Goal: Information Seeking & Learning: Learn about a topic

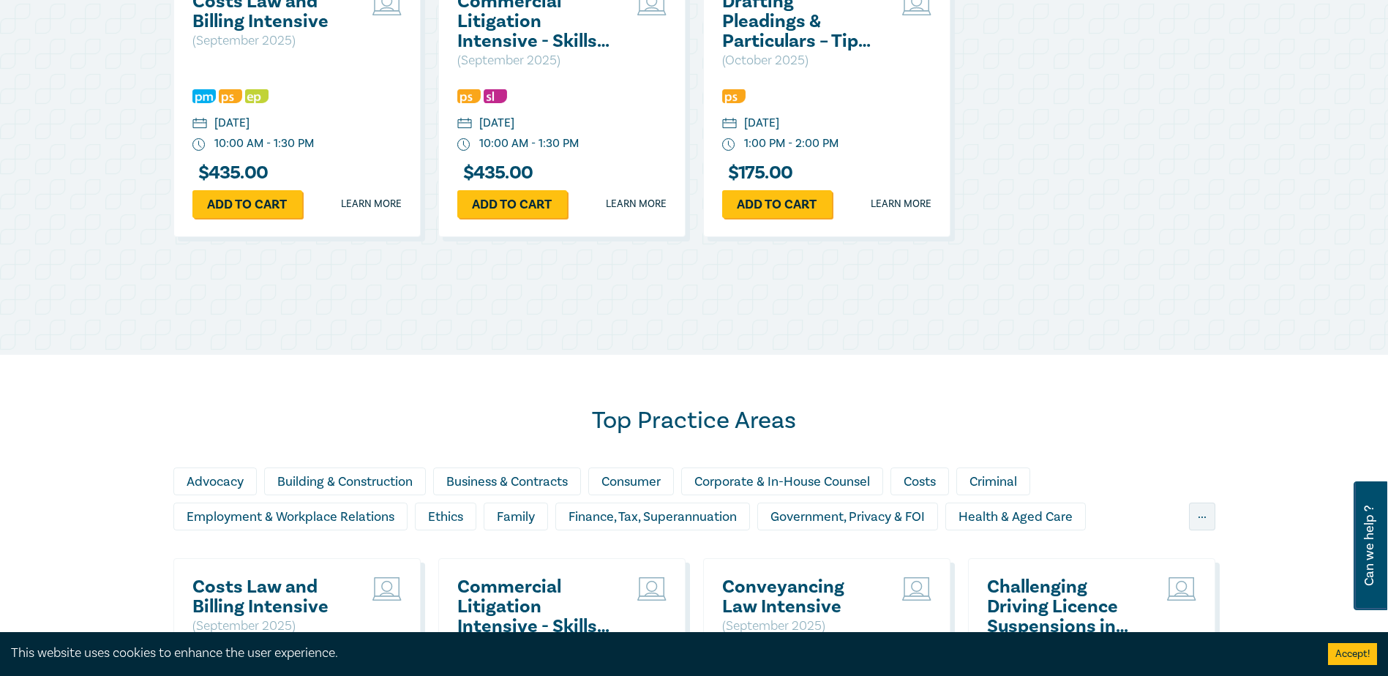
scroll to position [439, 0]
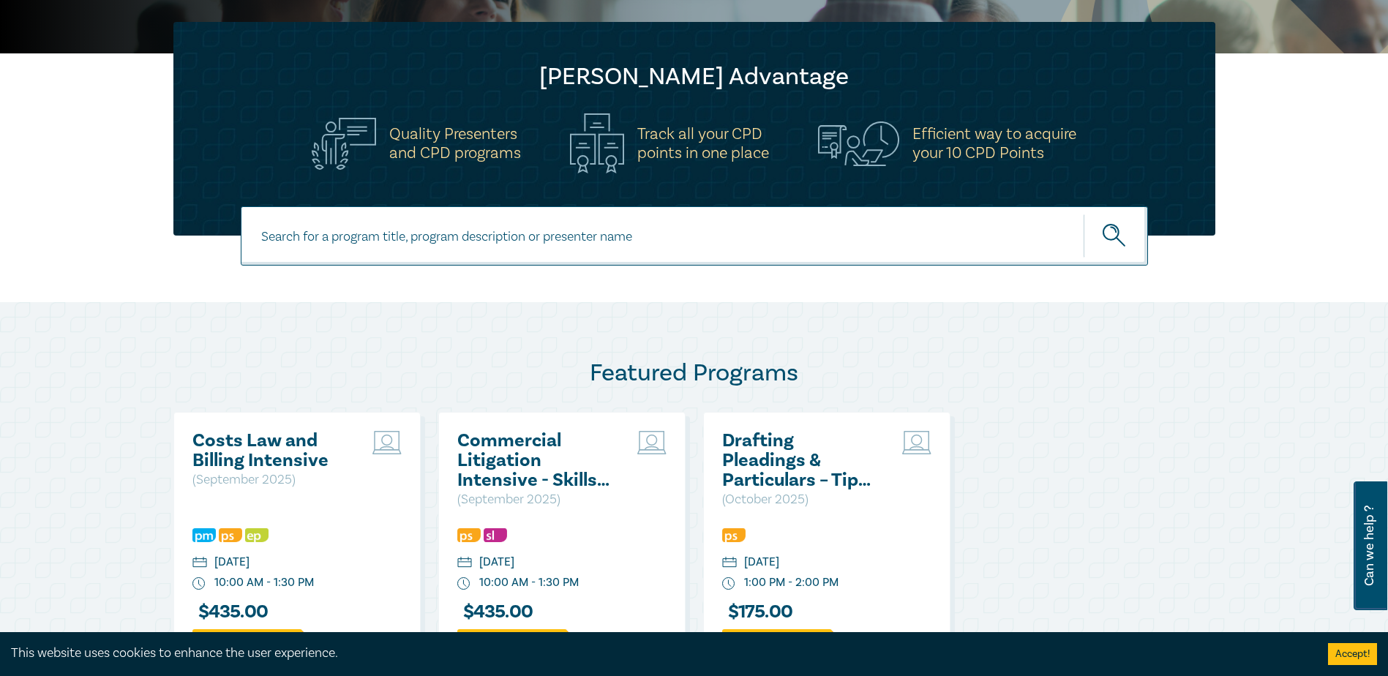
click at [496, 240] on input at bounding box center [694, 235] width 907 height 59
paste input "New Lawyer Wellbeing Guidelines for Legal Workplaces"
type input "New Lawyer Wellbeing Guidelines for Legal Workplaces"
click at [1083, 214] on button "submit" at bounding box center [1115, 236] width 64 height 45
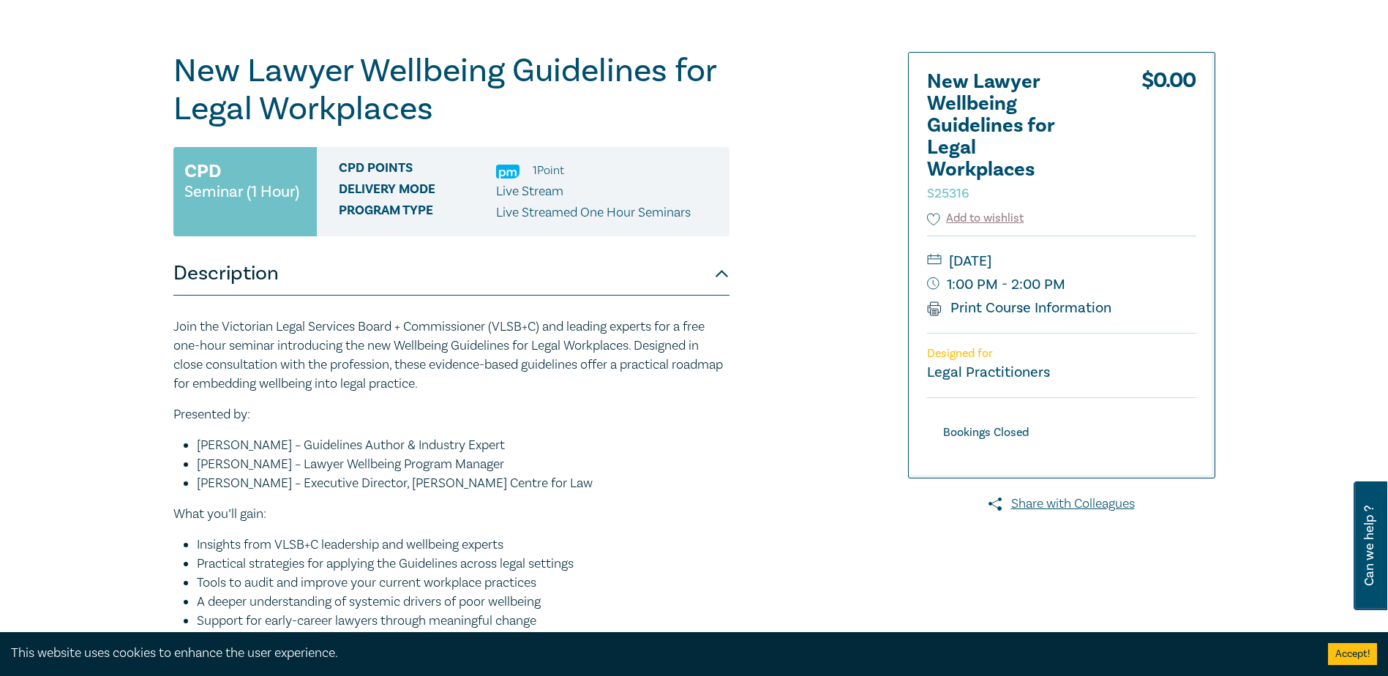
scroll to position [293, 0]
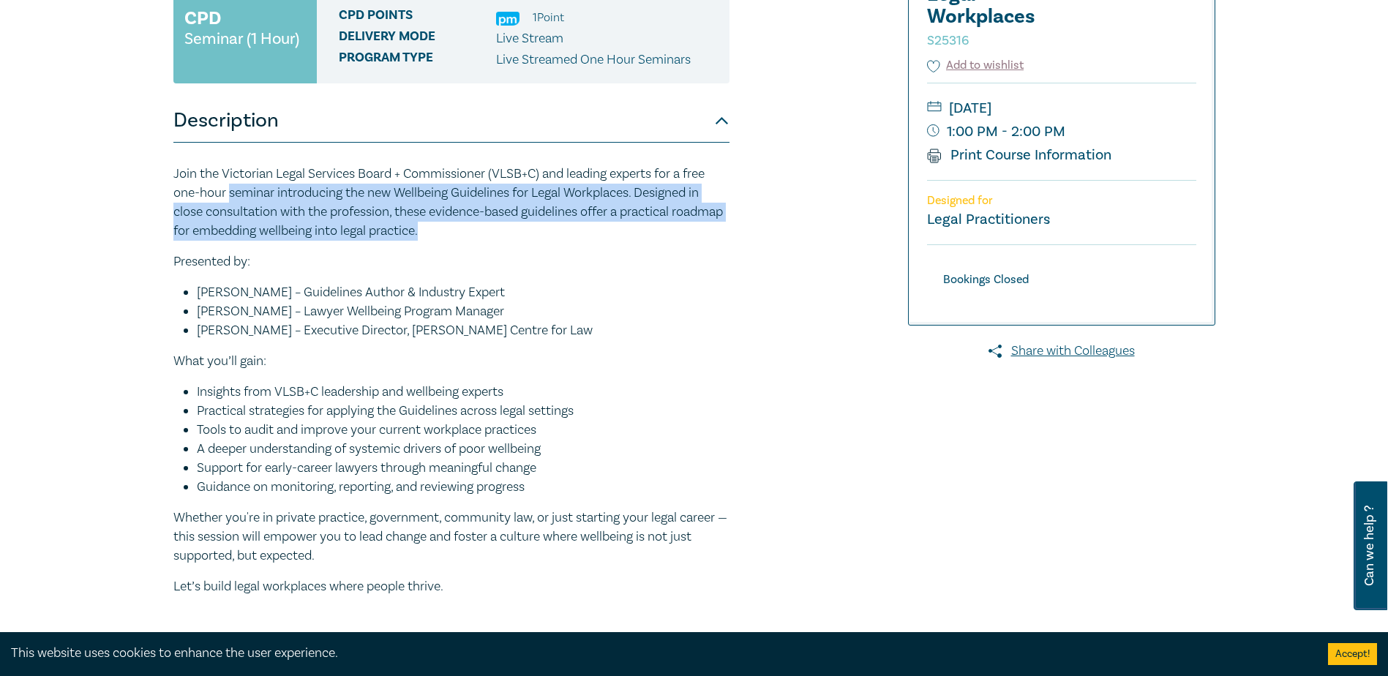
drag, startPoint x: 230, startPoint y: 195, endPoint x: 509, endPoint y: 225, distance: 280.3
click at [509, 225] on p "Join the Victorian Legal Services Board + Commissioner (VLSB+C) and leading exp…" at bounding box center [451, 203] width 556 height 76
drag, startPoint x: 278, startPoint y: 195, endPoint x: 577, endPoint y: 225, distance: 300.7
click at [577, 225] on p "Join the Victorian Legal Services Board + Commissioner (VLSB+C) and leading exp…" at bounding box center [451, 203] width 556 height 76
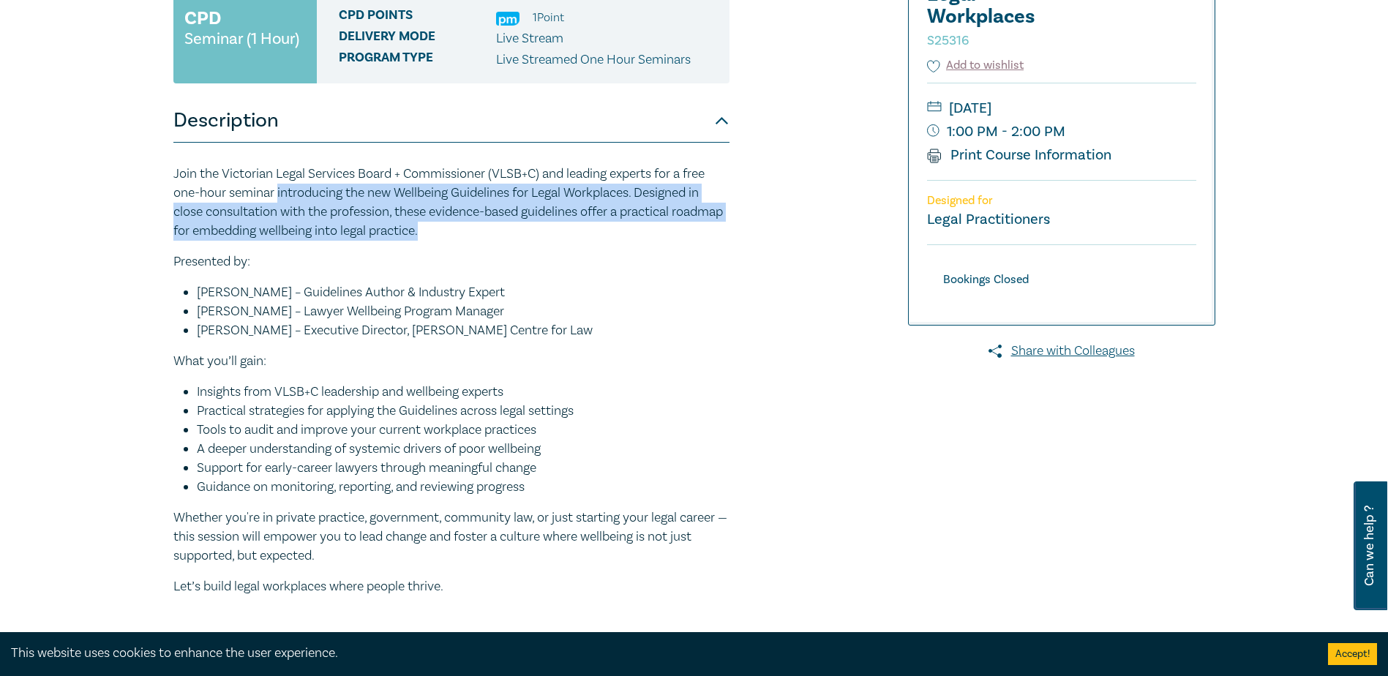
drag, startPoint x: 577, startPoint y: 225, endPoint x: 358, endPoint y: 217, distance: 219.6
copy p "introducing the new Wellbeing Guidelines for Legal Workplaces. Designed in clos…"
